Goal: Information Seeking & Learning: Learn about a topic

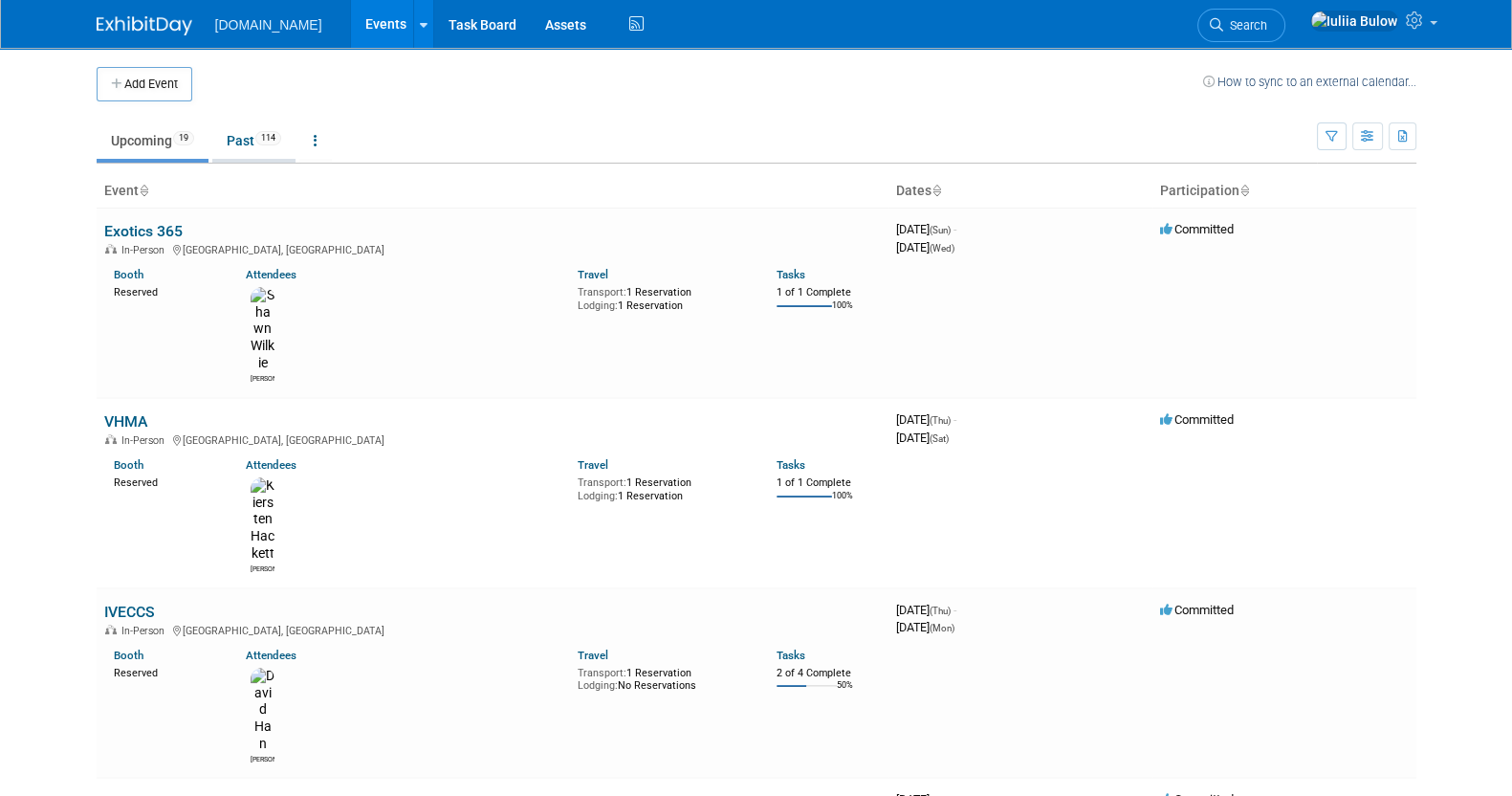
click at [244, 138] on link "Past 114" at bounding box center [254, 140] width 84 height 37
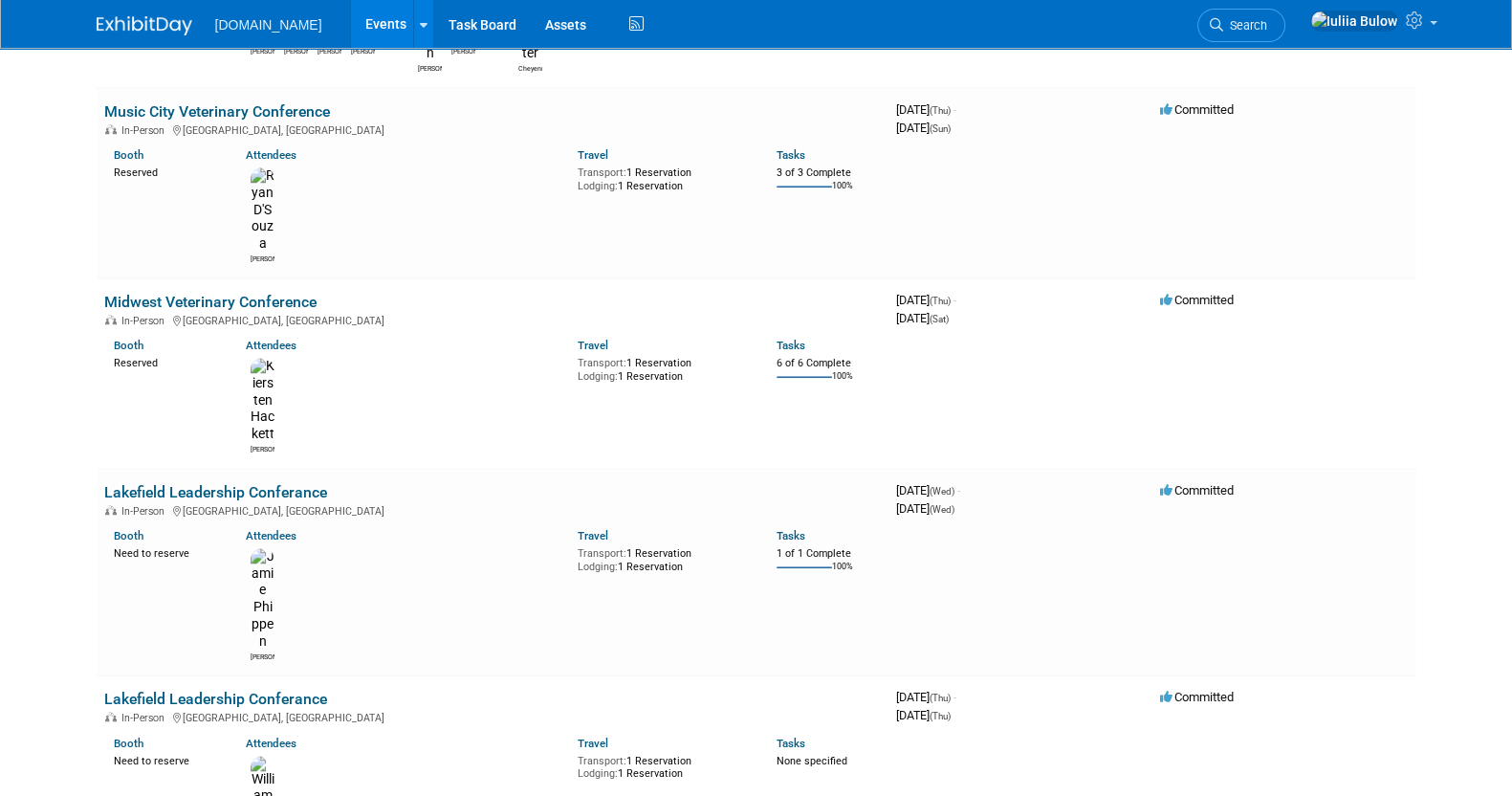
scroll to position [1434, 0]
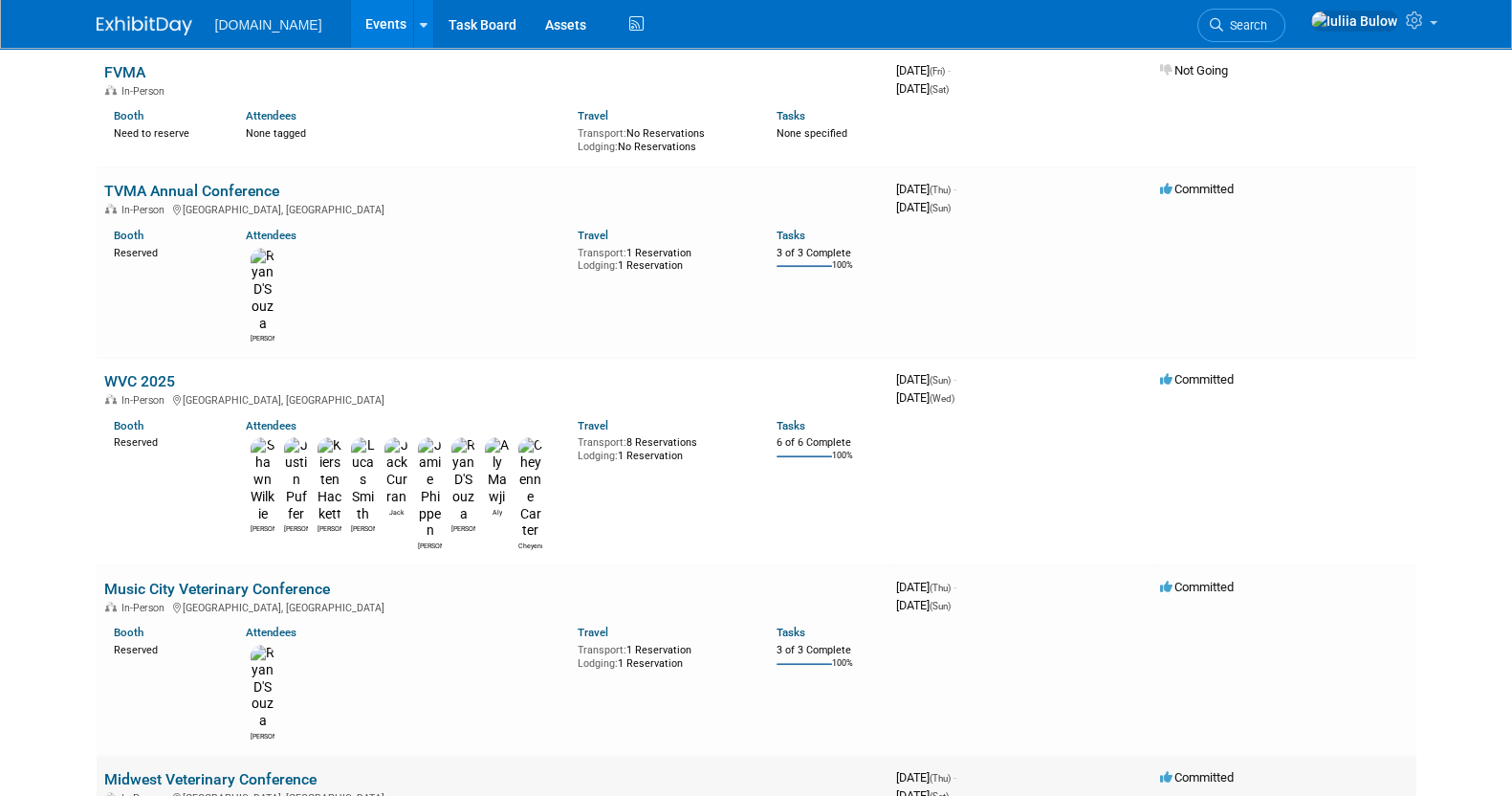
click at [216, 770] on link "Midwest Veterinary Conference" at bounding box center [211, 779] width 213 height 18
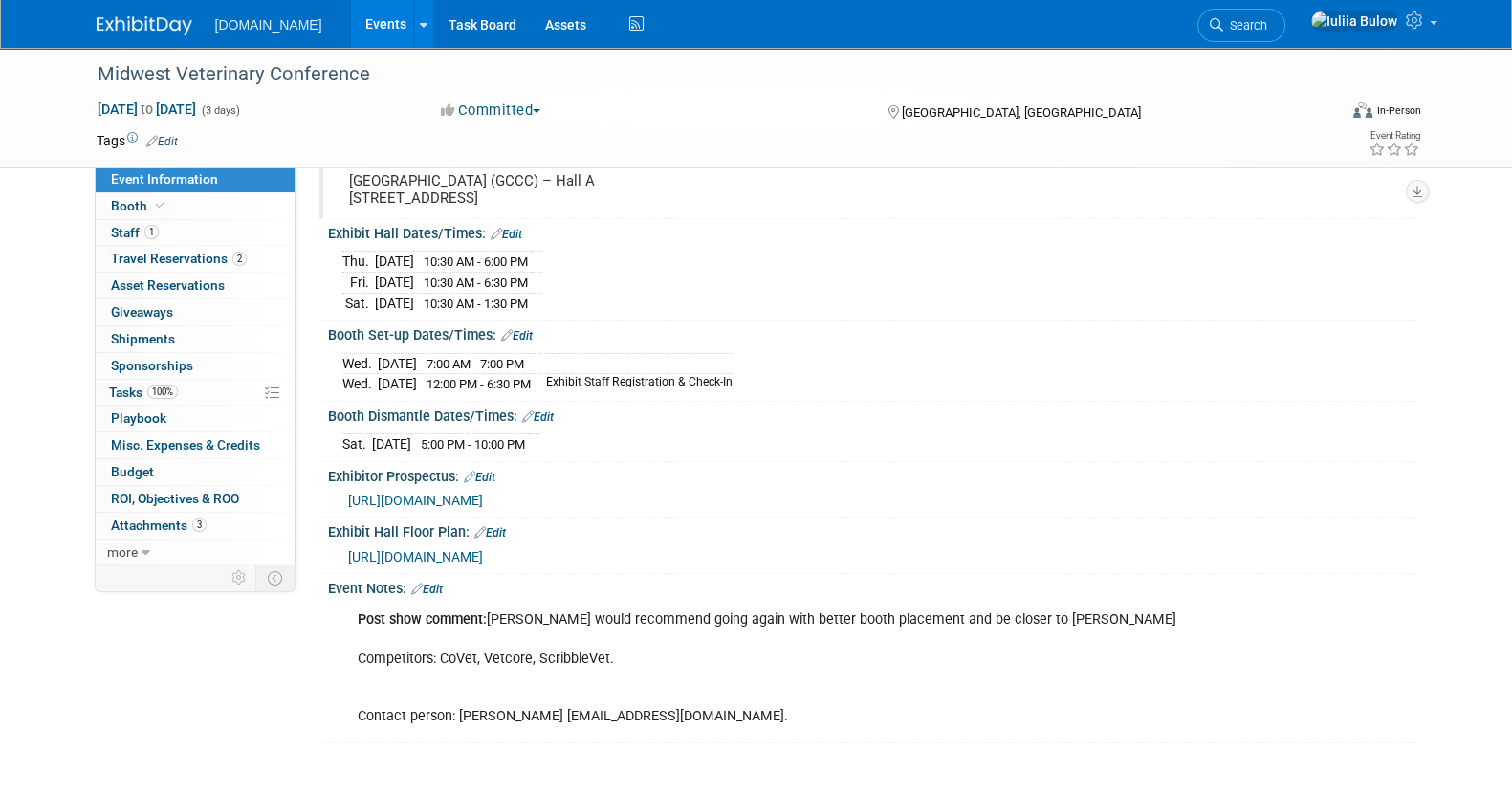
scroll to position [323, 0]
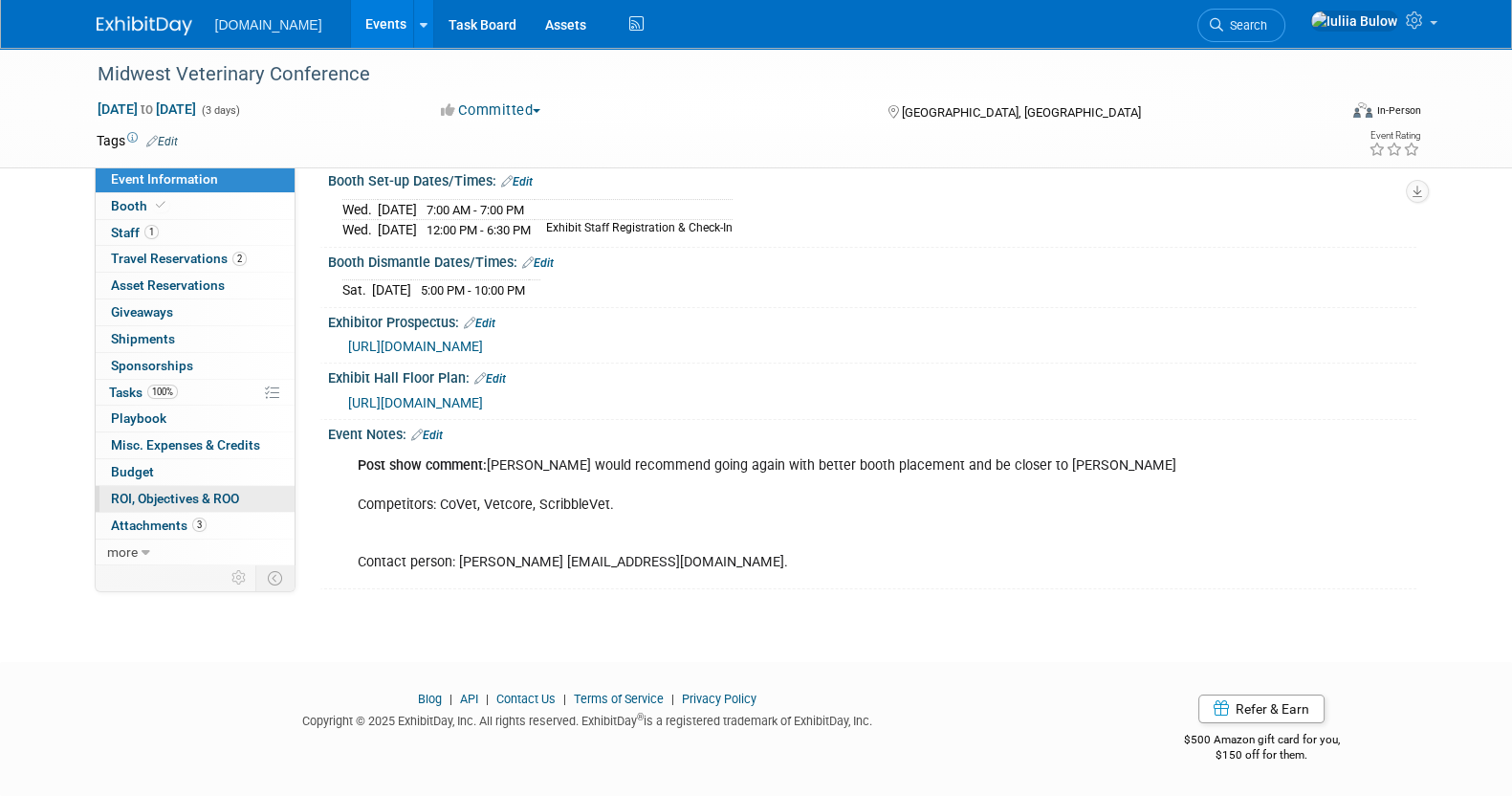
click at [185, 491] on span "ROI, Objectives & ROO 0" at bounding box center [175, 498] width 128 height 15
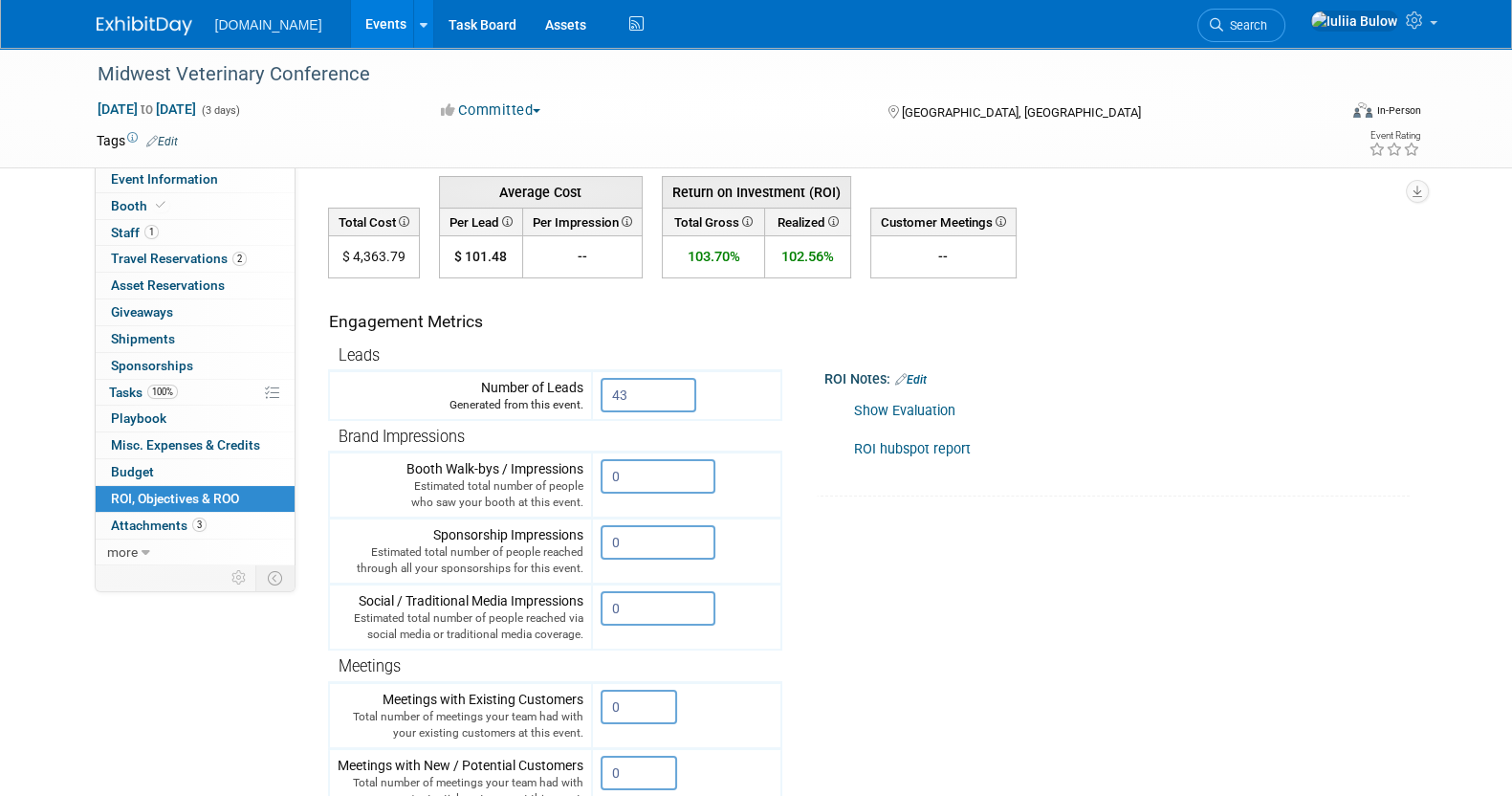
scroll to position [0, 0]
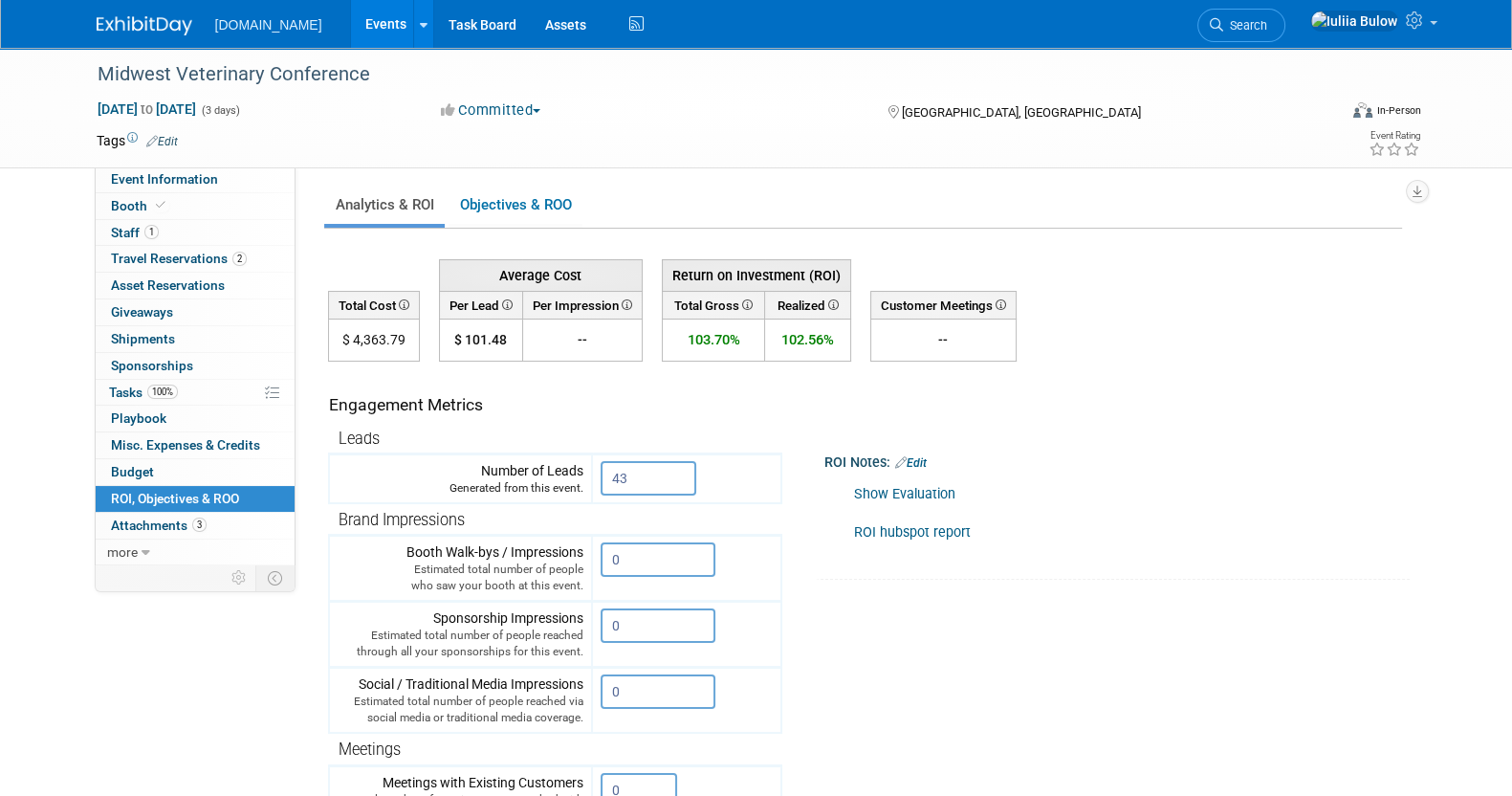
click at [902, 486] on link "Show Evaluation" at bounding box center [905, 494] width 101 height 16
